Goal: Task Accomplishment & Management: Use online tool/utility

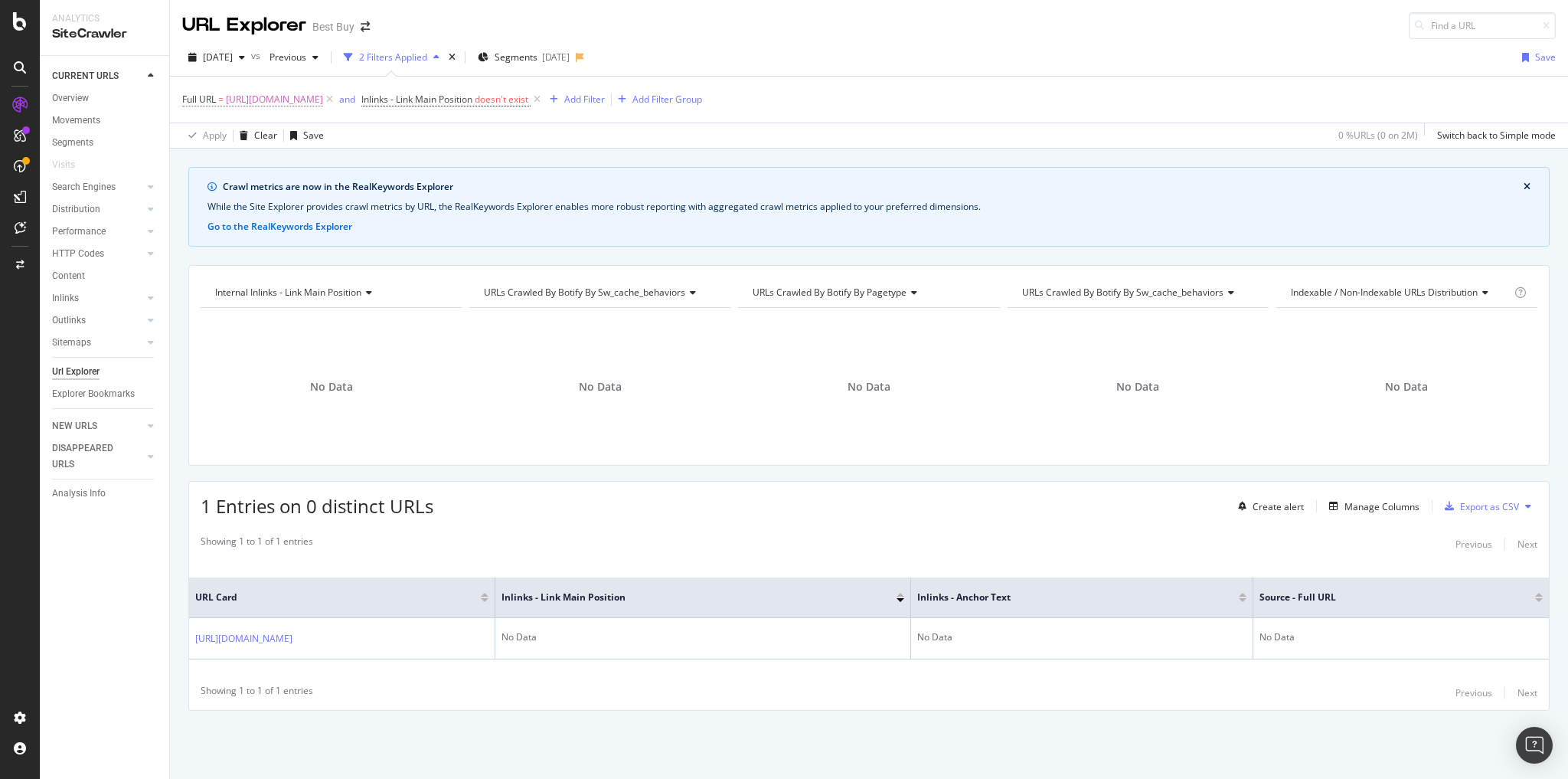
click at [323, 97] on span "[URL][DOMAIN_NAME]" at bounding box center [274, 100] width 97 height 22
click at [299, 160] on input "[URL][DOMAIN_NAME]" at bounding box center [268, 161] width 144 height 25
click at [300, 160] on input "[URL][DOMAIN_NAME]" at bounding box center [268, 161] width 144 height 25
type input "om/site/all-iphone/iphone-14/pcmcat1752862519276.c?id=pcmcat1752862519276"
click at [299, 162] on input "om/site/all-iphone/iphone-14/pcmcat1752862519276.c?id=pcmcat1752862519276" at bounding box center [268, 161] width 144 height 25
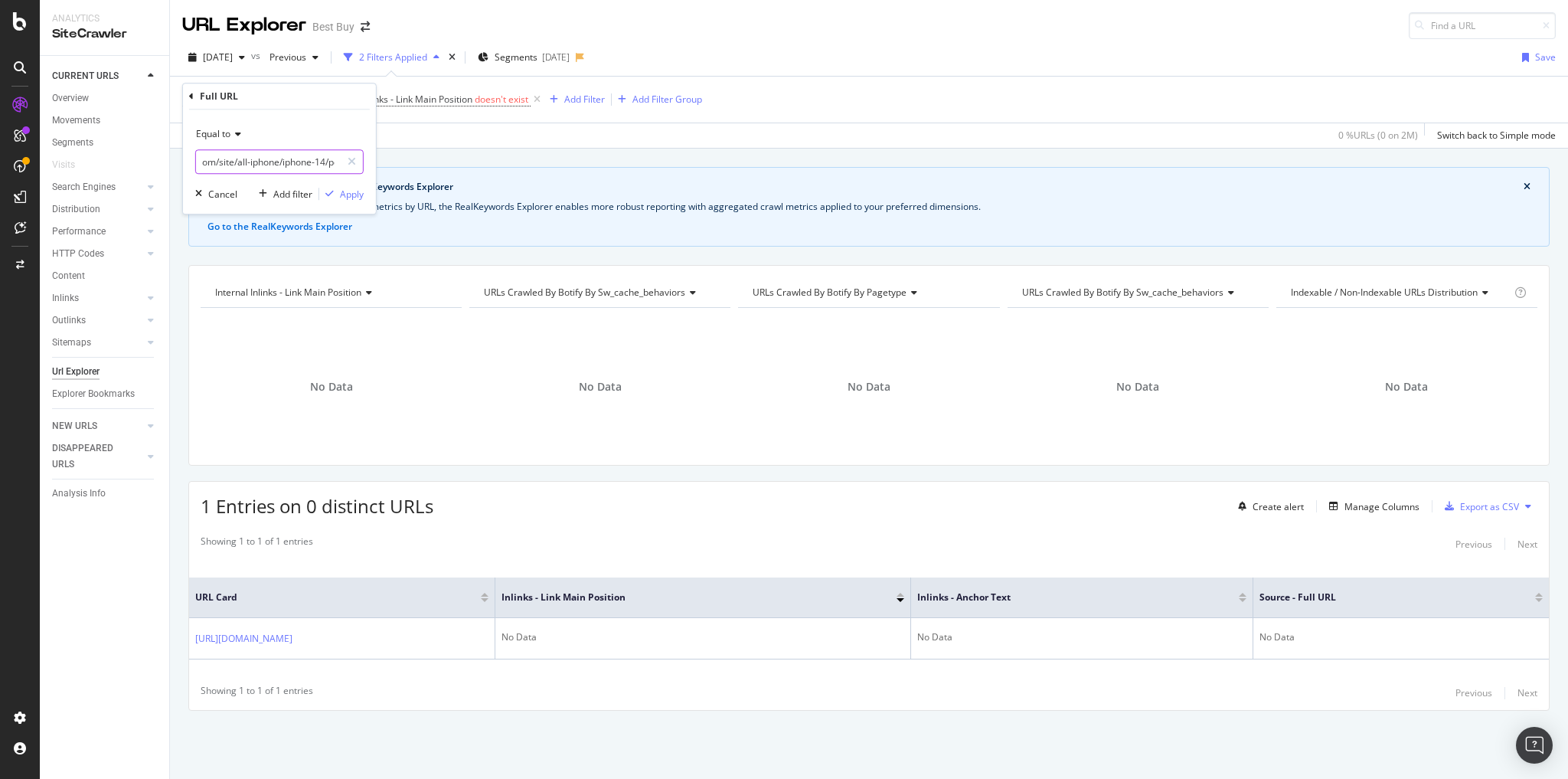
click at [299, 162] on input "om/site/all-iphone/iphone-14/pcmcat1752862519276.c?id=pcmcat1752862519276" at bounding box center [268, 161] width 144 height 25
paste input "[URL][DOMAIN_NAME]"
type input "[URL][DOMAIN_NAME]"
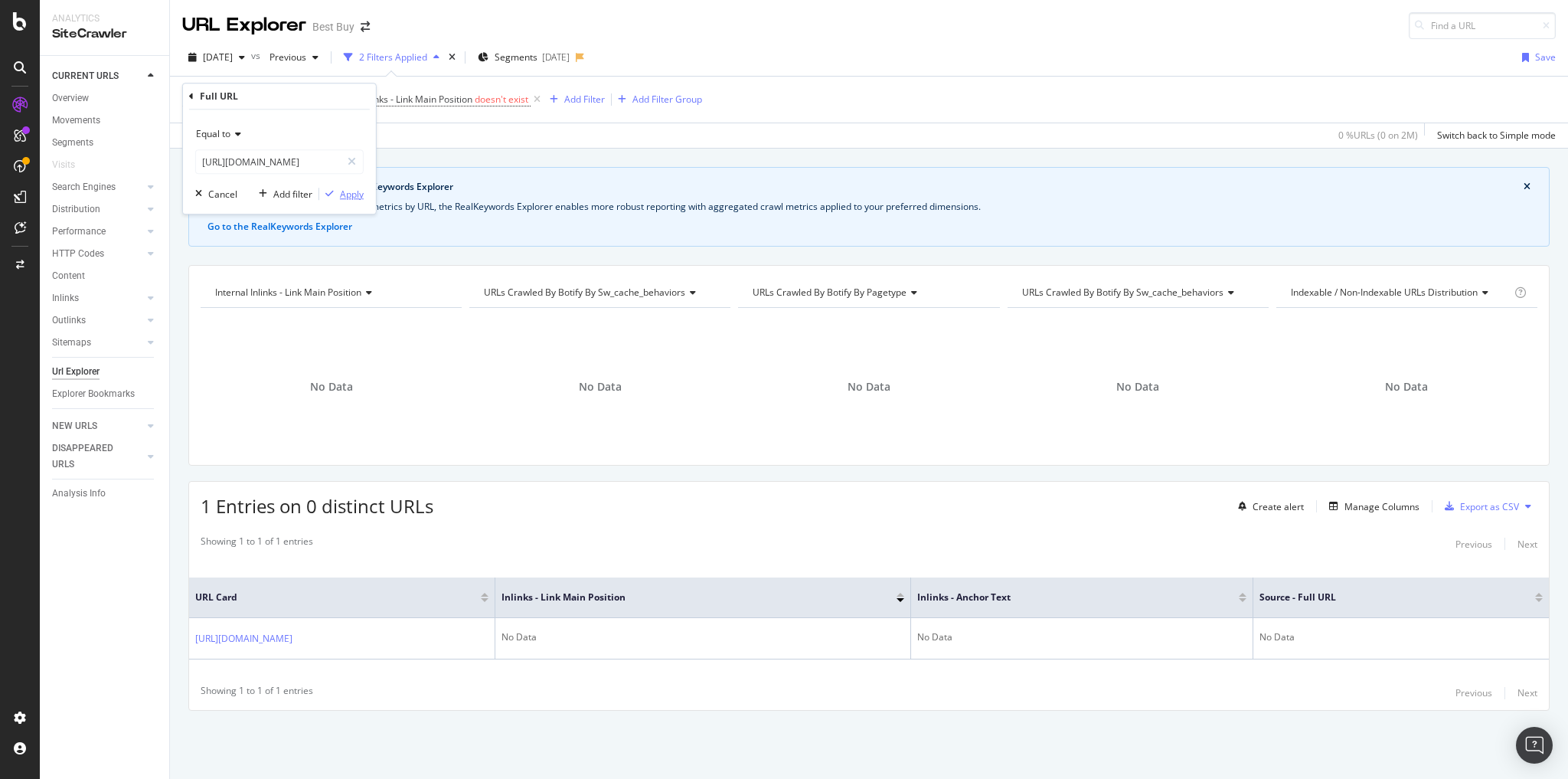
click at [359, 195] on div "Apply" at bounding box center [352, 194] width 24 height 13
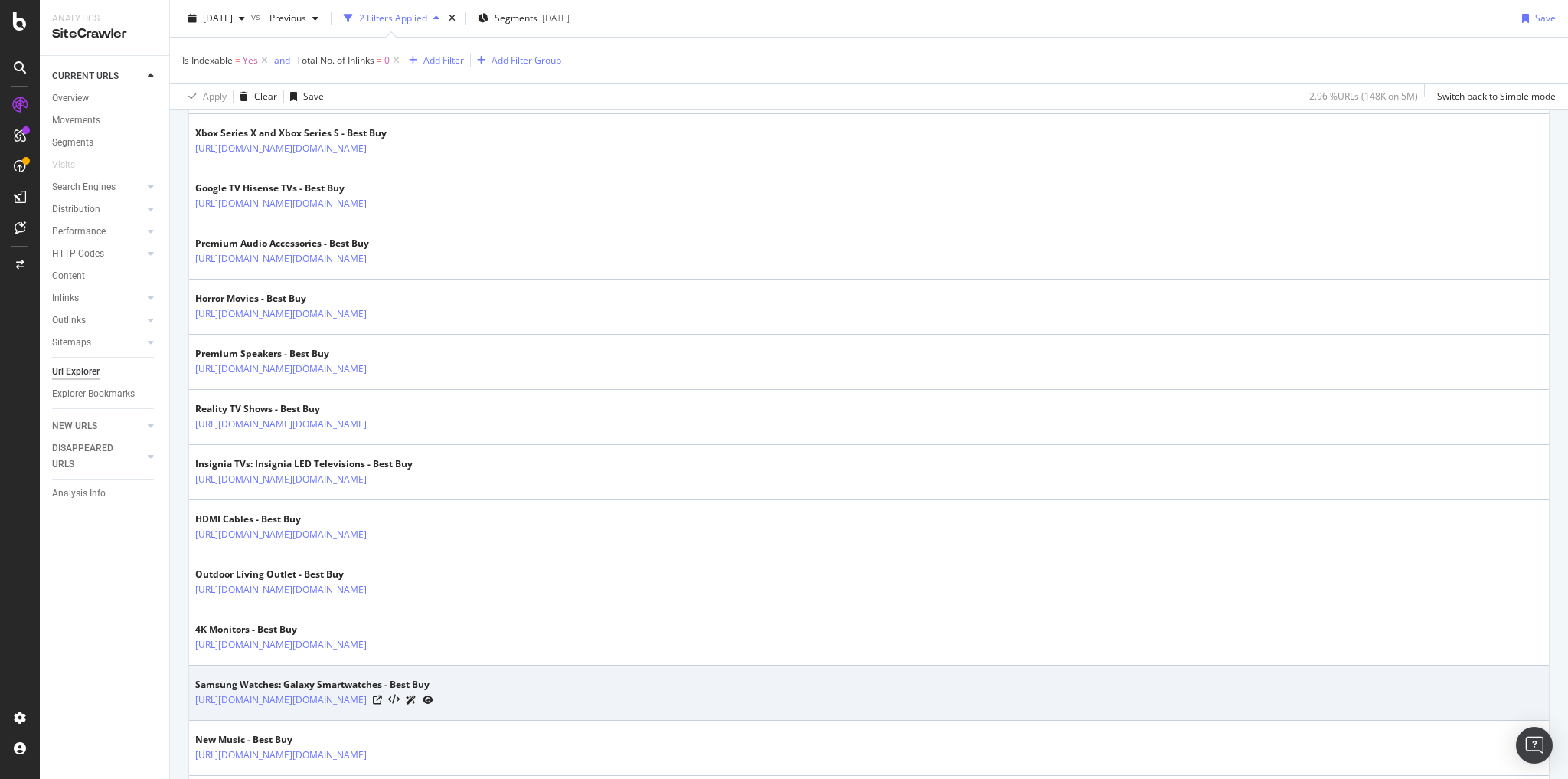
scroll to position [1961, 0]
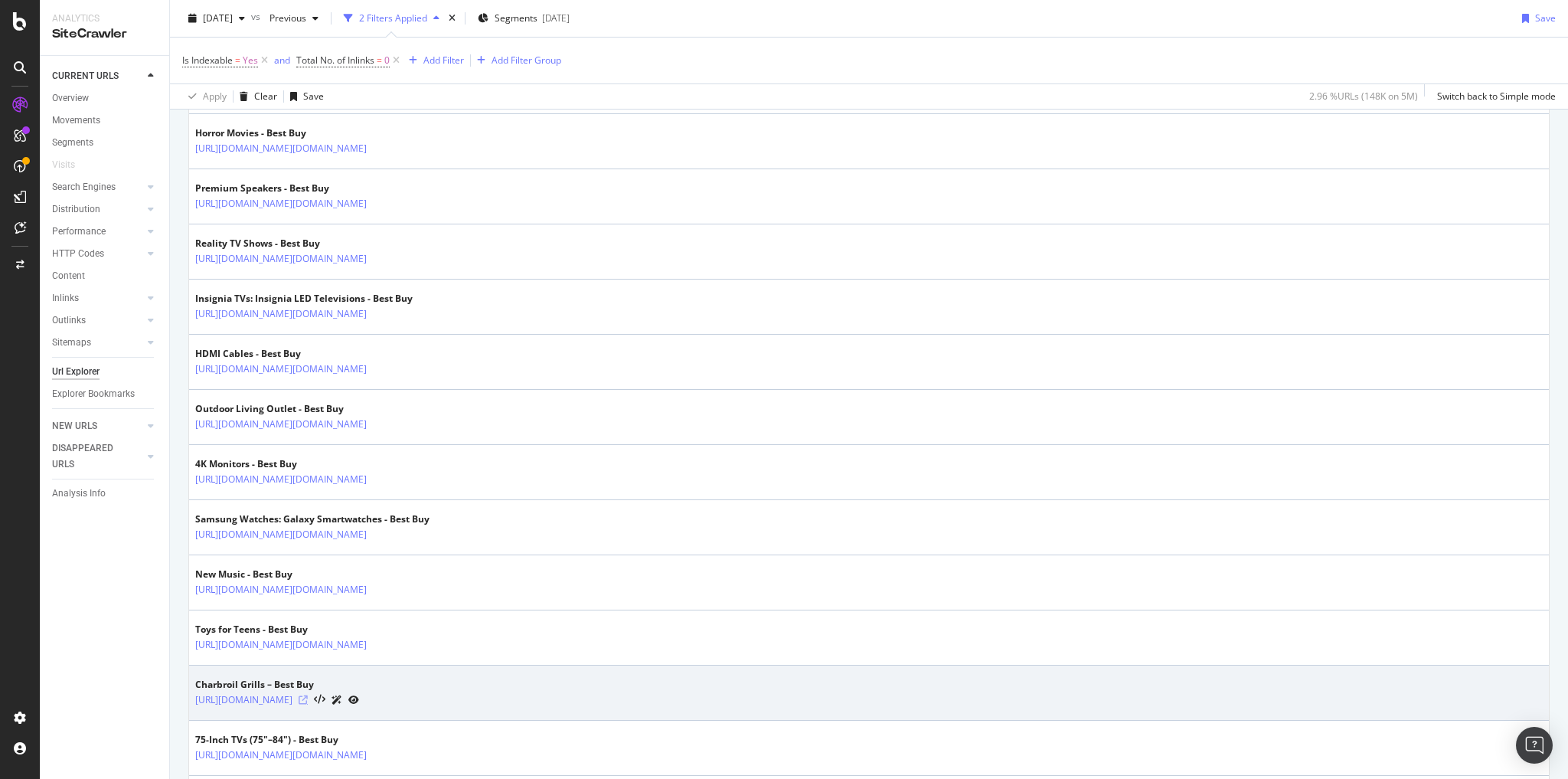
click at [308, 696] on icon at bounding box center [303, 700] width 9 height 9
